Goal: Task Accomplishment & Management: Complete application form

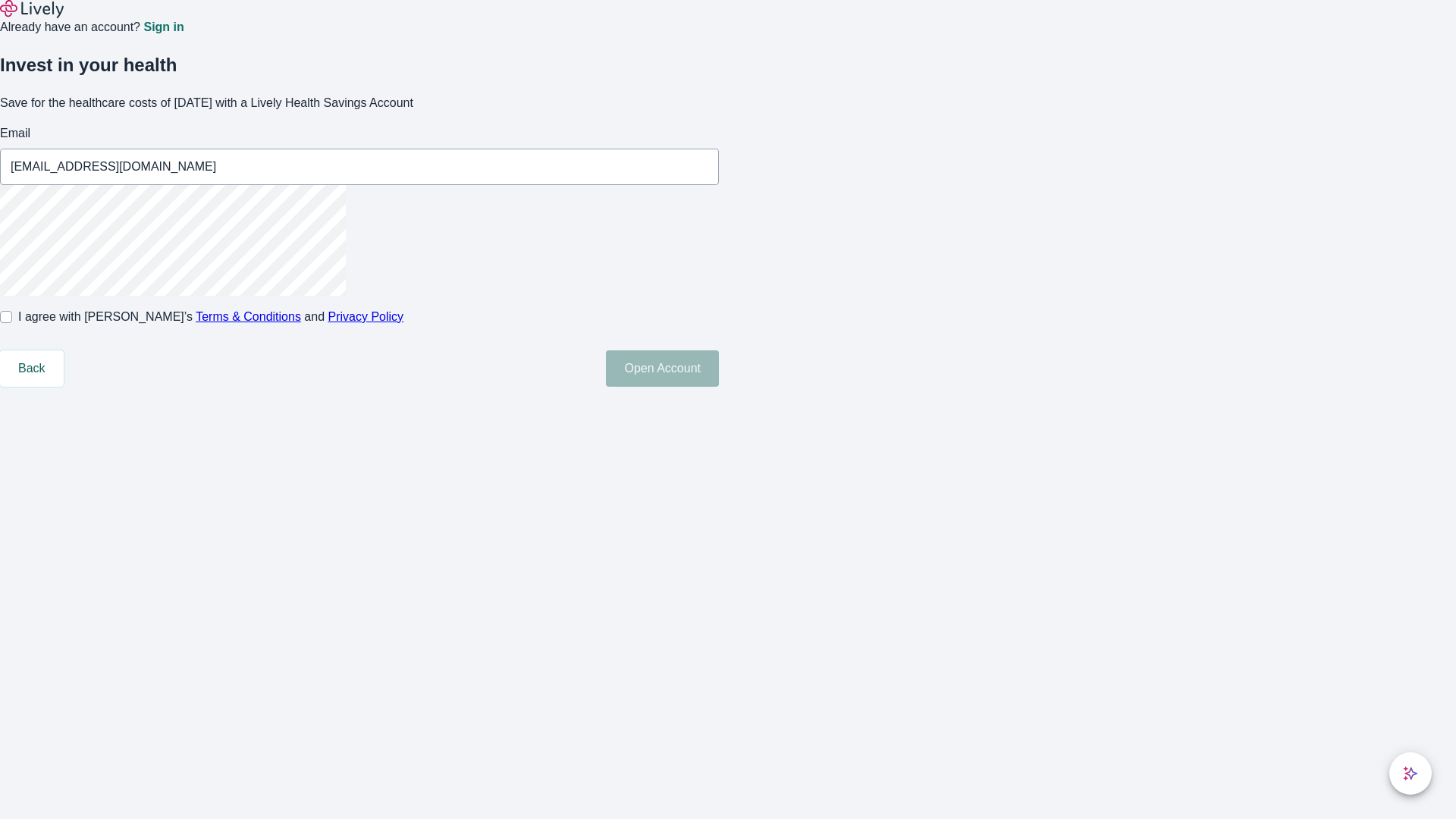
click at [12, 323] on input "I agree with Lively’s Terms & Conditions and Privacy Policy" at bounding box center [6, 317] width 12 height 12
checkbox input "true"
click at [719, 387] on button "Open Account" at bounding box center [663, 368] width 113 height 37
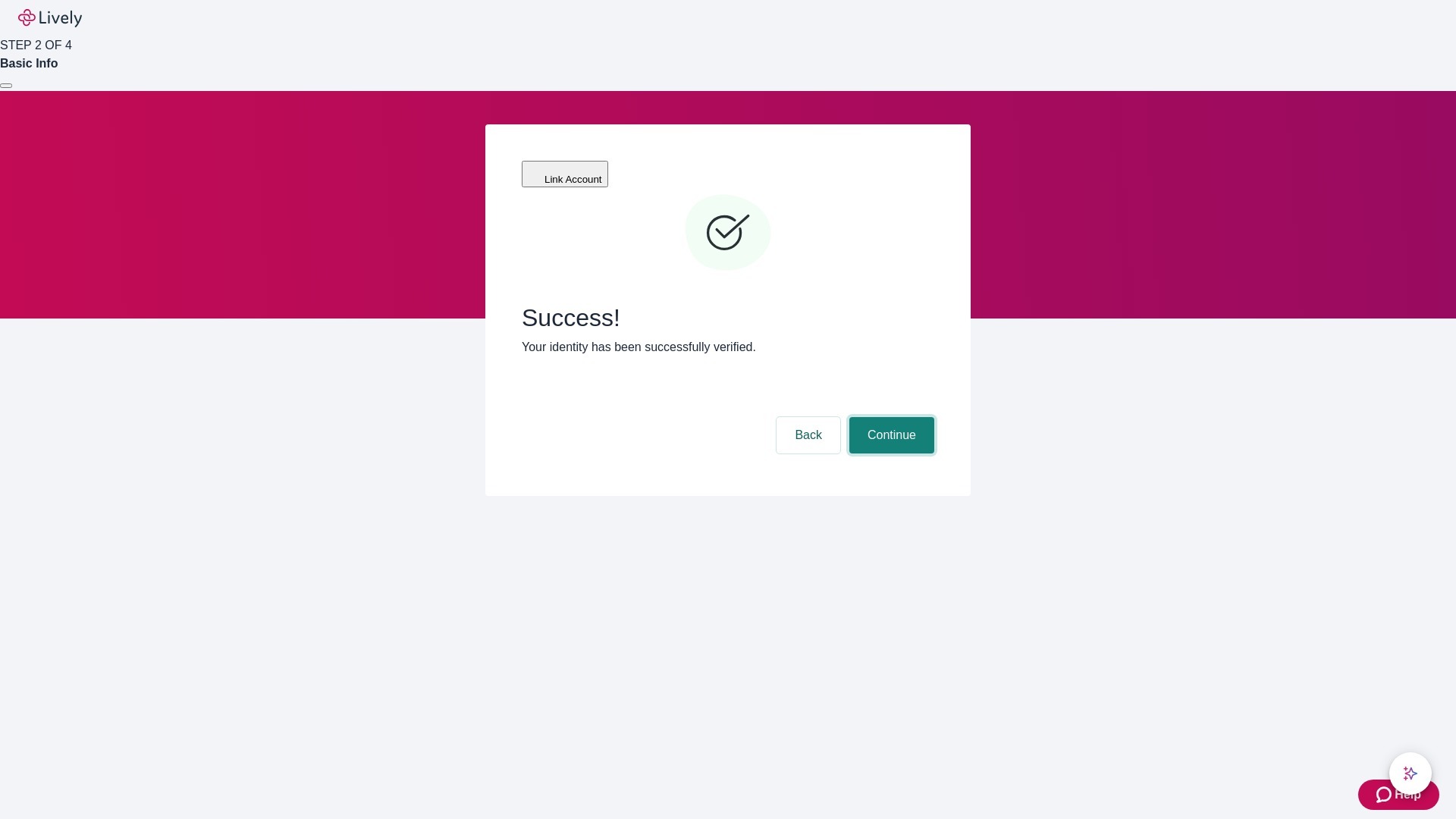
click at [890, 417] on button "Continue" at bounding box center [892, 436] width 85 height 37
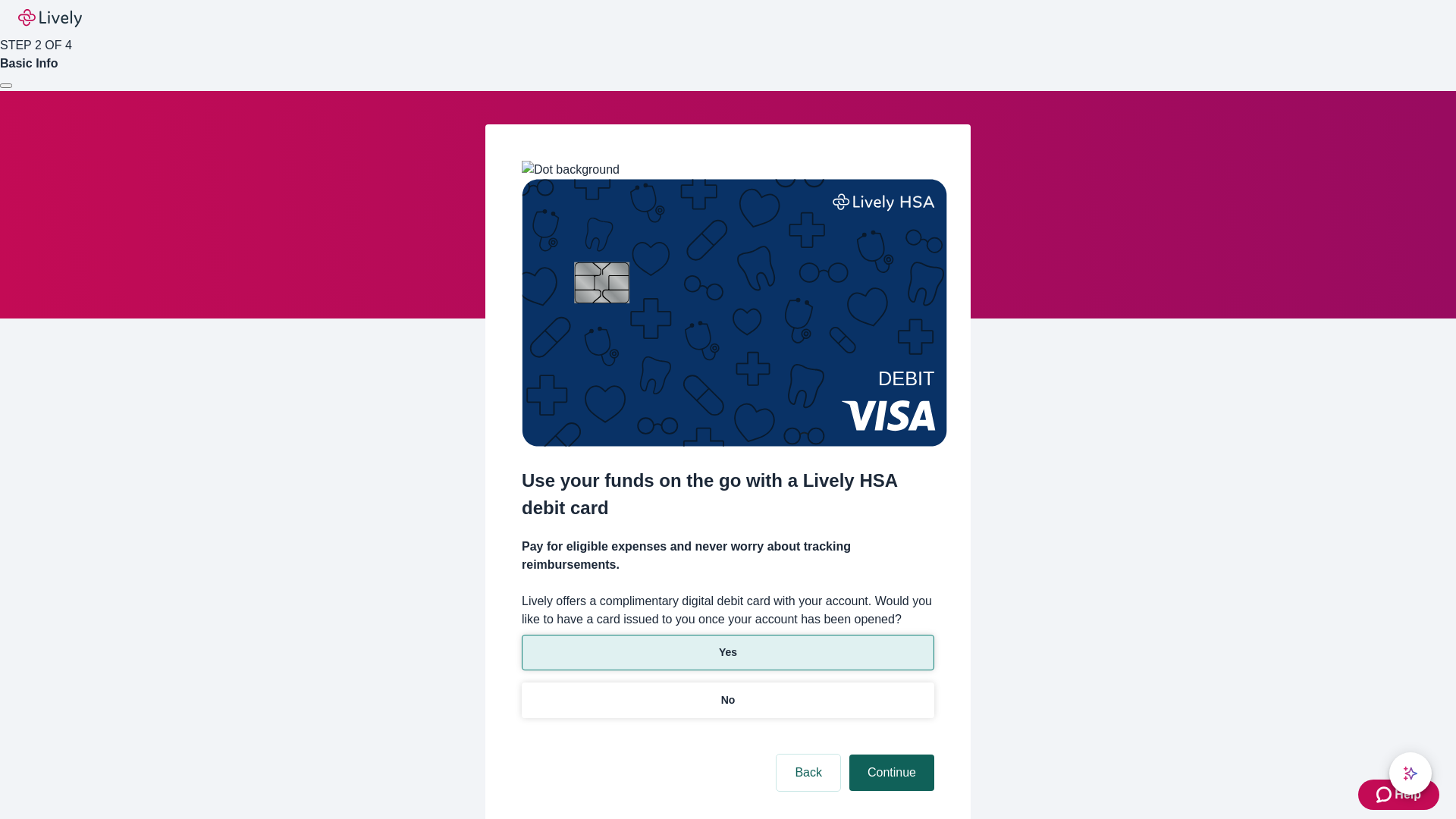
click at [728, 644] on p "Yes" at bounding box center [728, 652] width 18 height 16
click at [890, 755] on button "Continue" at bounding box center [892, 773] width 85 height 37
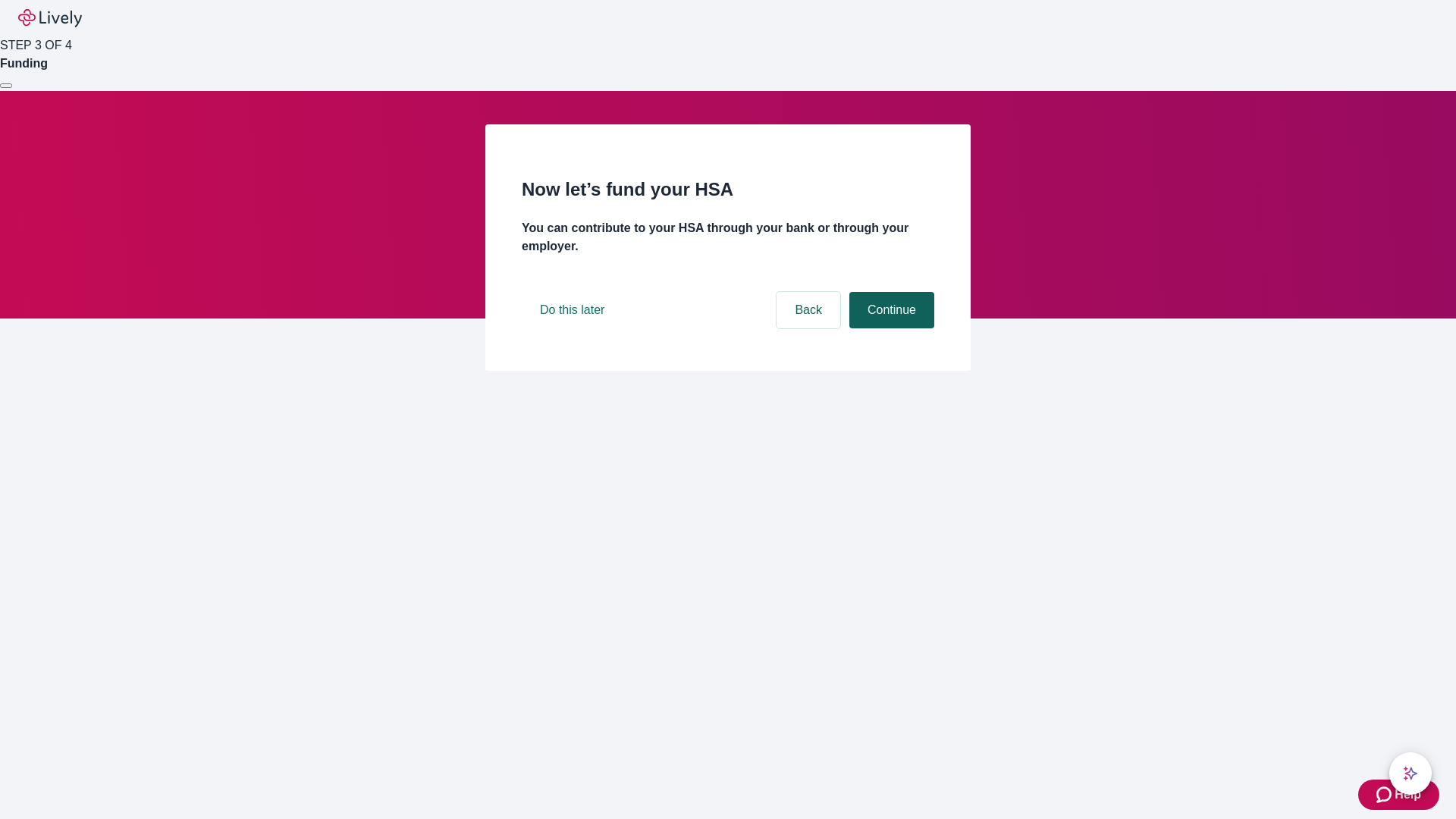
click at [890, 328] on button "Continue" at bounding box center [892, 310] width 85 height 37
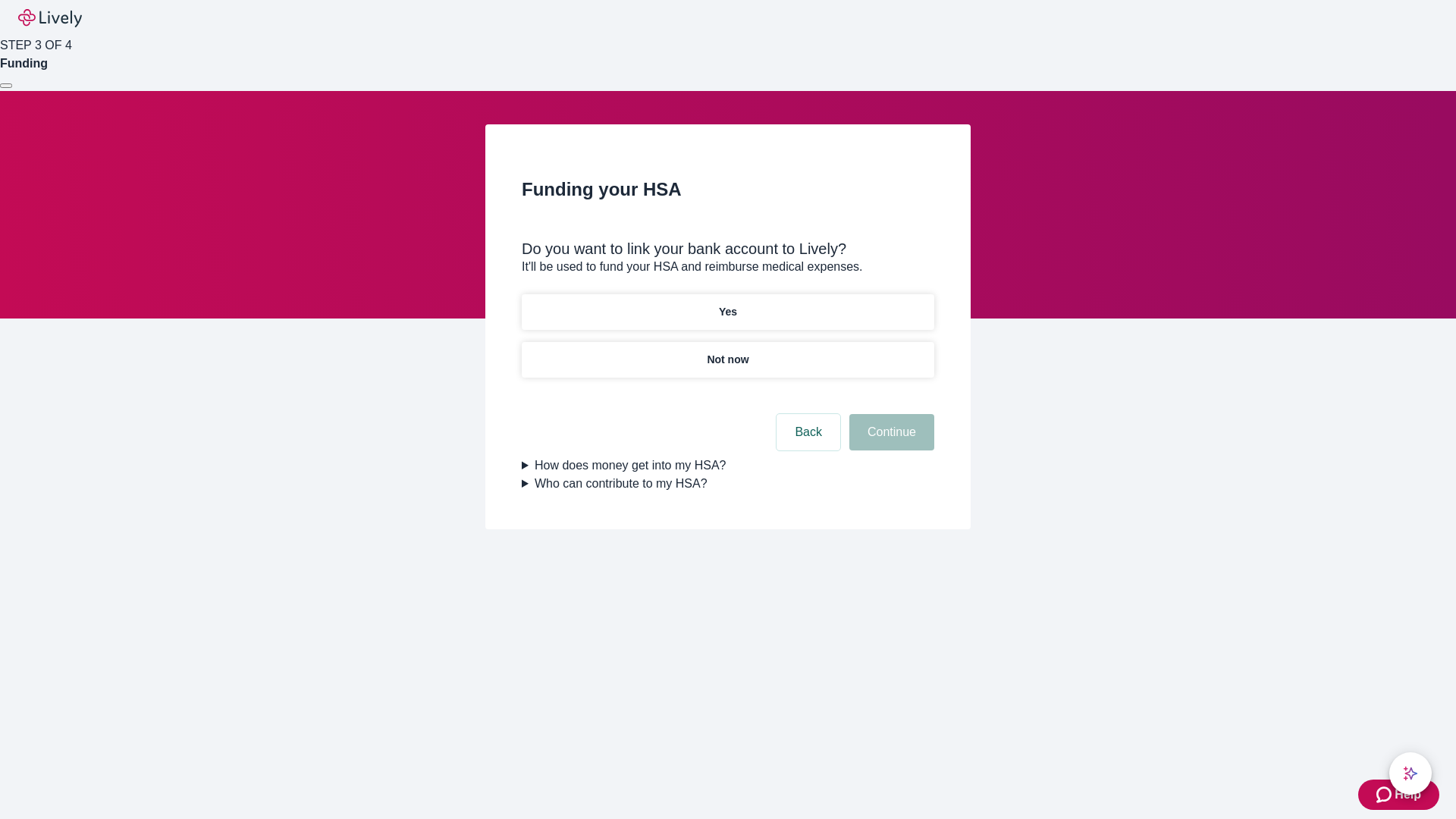
click at [728, 352] on p "Not now" at bounding box center [728, 359] width 42 height 16
click at [890, 442] on button "Continue" at bounding box center [892, 432] width 85 height 37
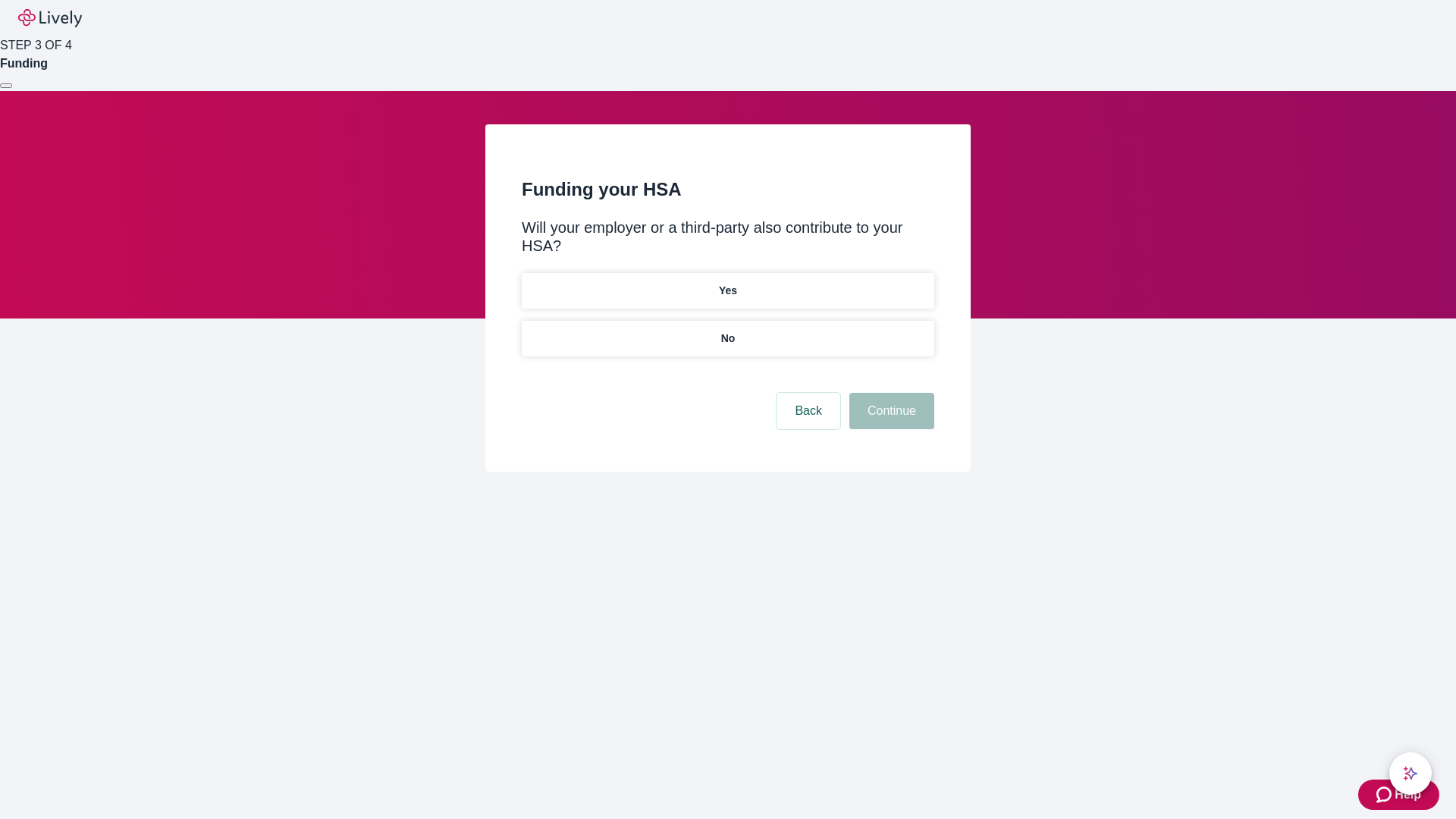
click at [728, 331] on p "No" at bounding box center [728, 338] width 14 height 16
click at [890, 393] on button "Continue" at bounding box center [892, 412] width 85 height 37
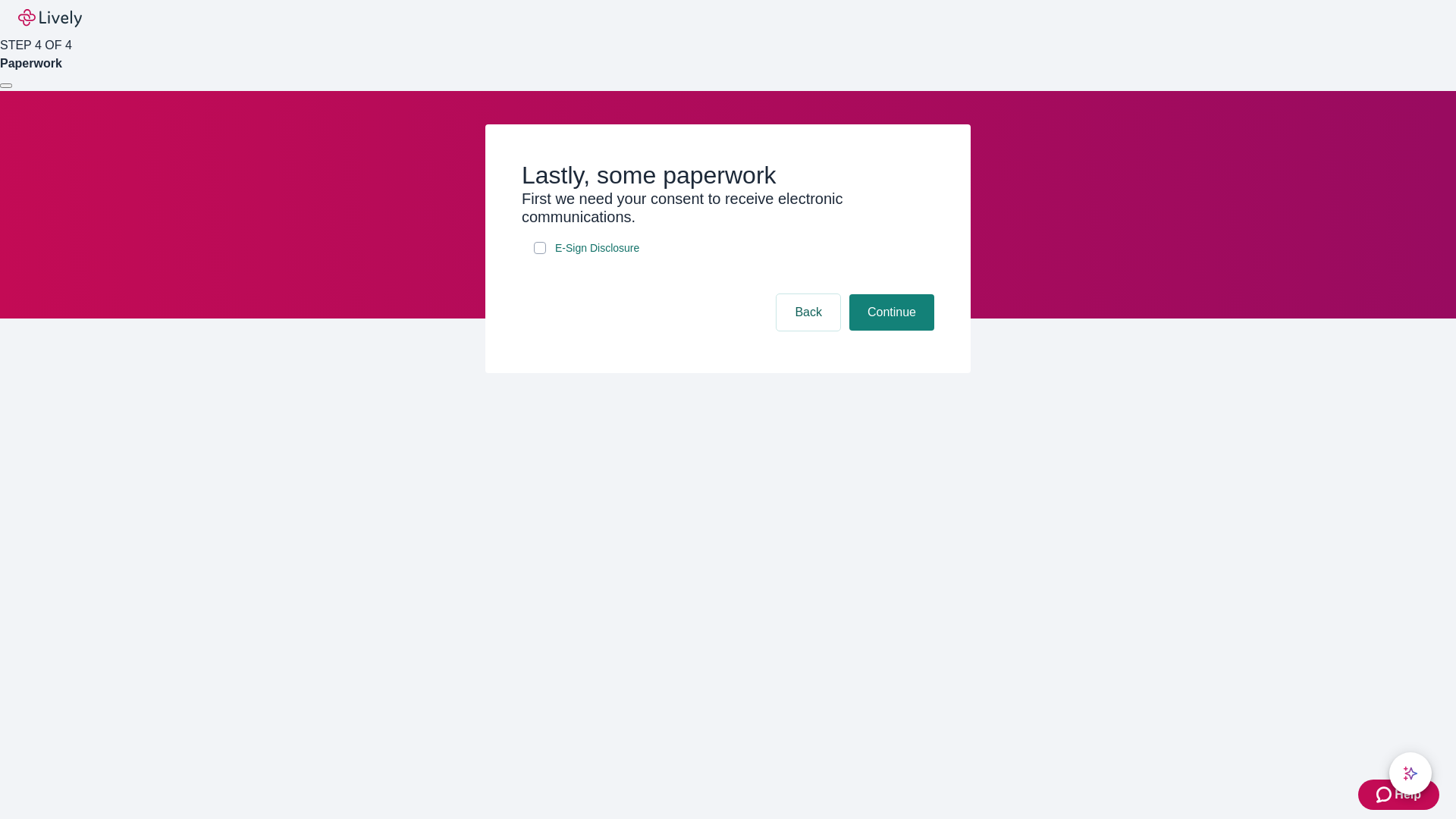
click at [540, 254] on input "E-Sign Disclosure" at bounding box center [540, 248] width 12 height 12
checkbox input "true"
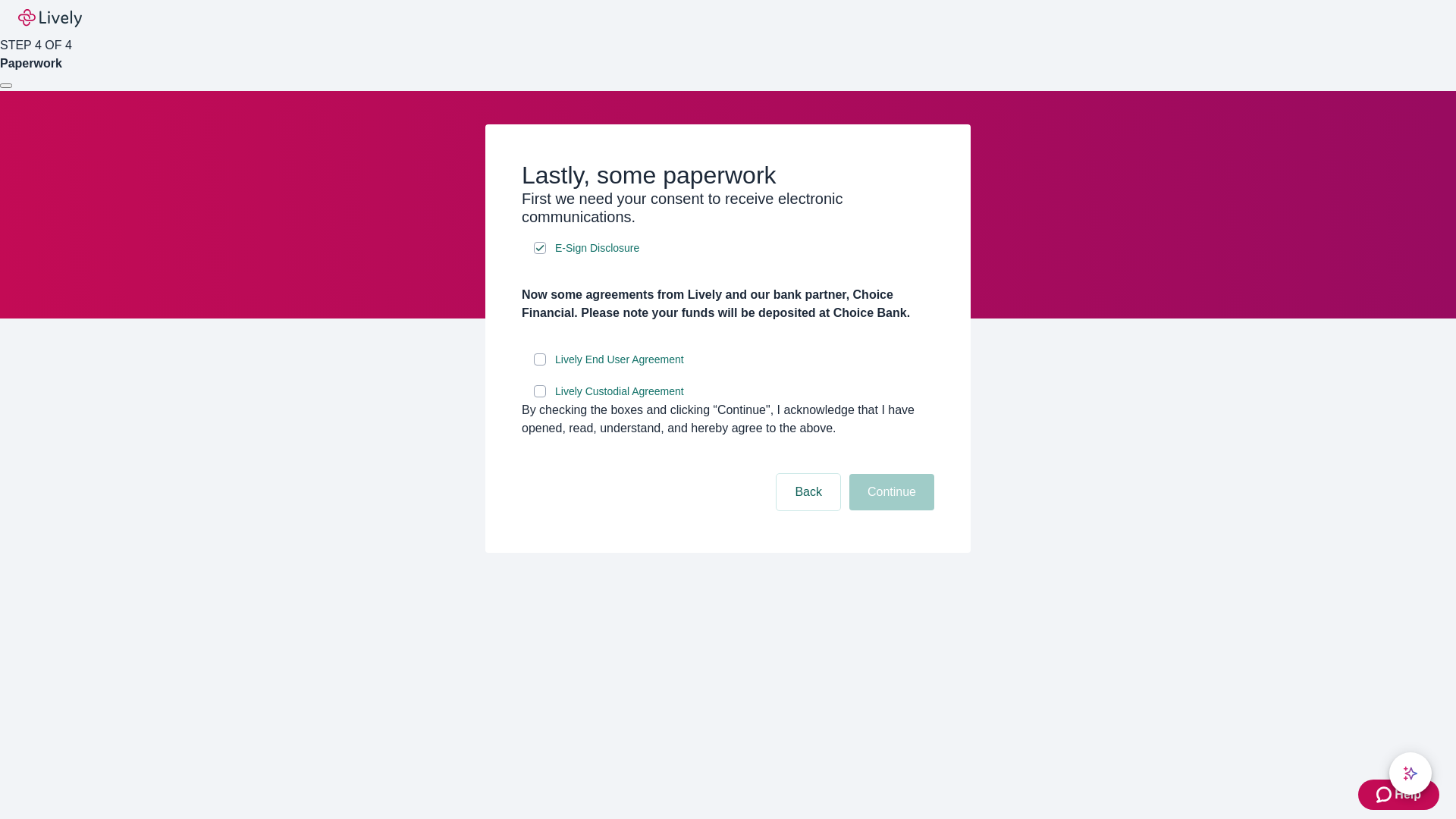
click at [540, 366] on input "Lively End User Agreement" at bounding box center [540, 359] width 12 height 12
checkbox input "true"
click at [540, 397] on input "Lively Custodial Agreement" at bounding box center [540, 391] width 12 height 12
checkbox input "true"
click at [890, 511] on button "Continue" at bounding box center [892, 492] width 85 height 37
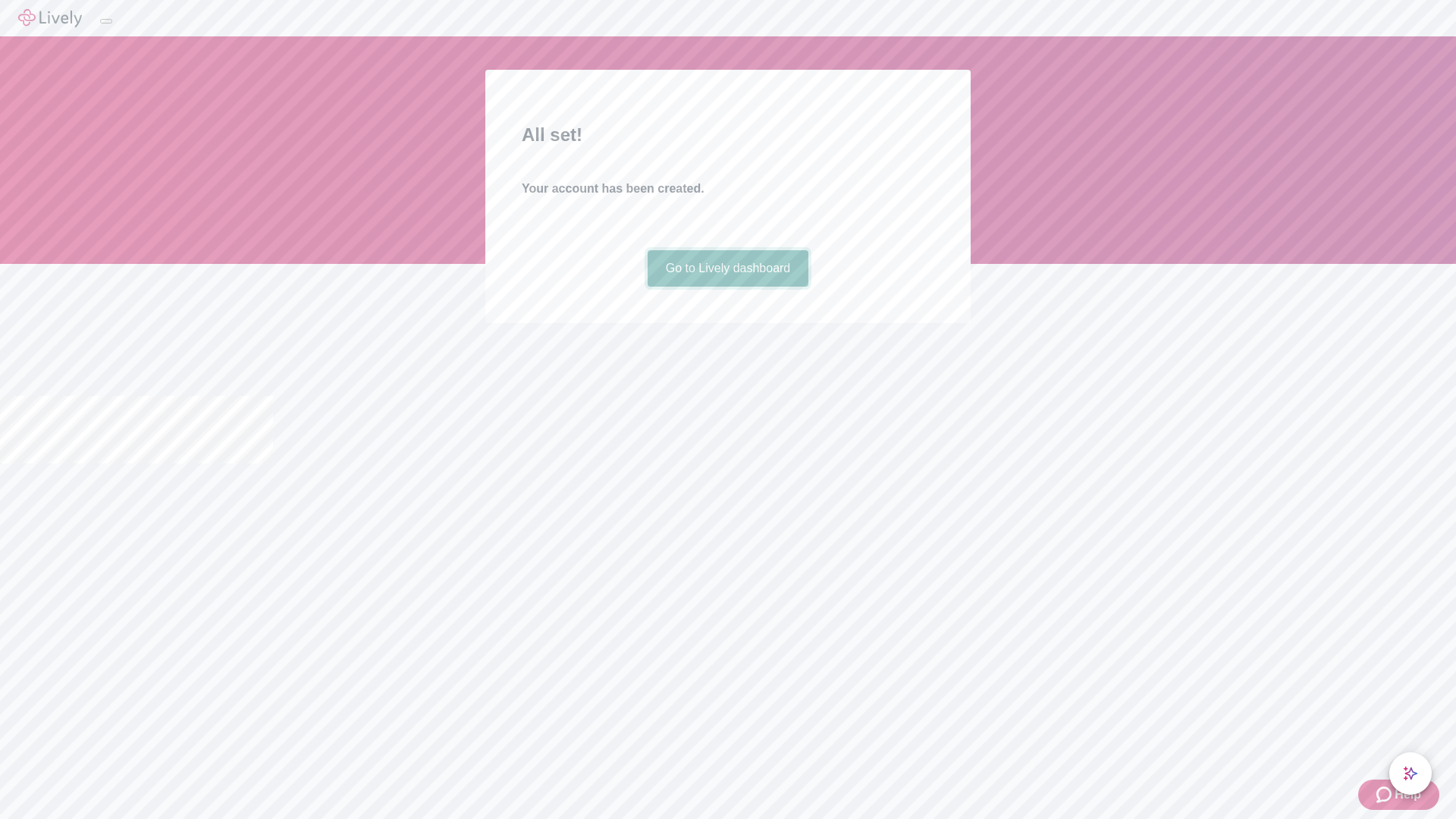
click at [728, 287] on link "Go to Lively dashboard" at bounding box center [728, 269] width 161 height 37
